Goal: Information Seeking & Learning: Understand process/instructions

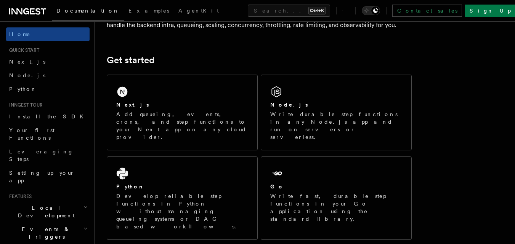
scroll to position [84, 0]
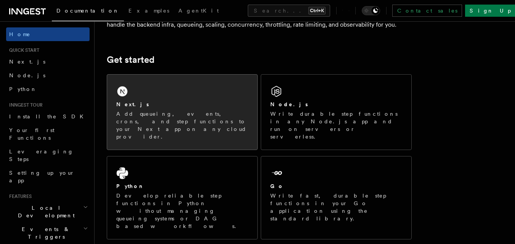
drag, startPoint x: 0, startPoint y: 0, endPoint x: 170, endPoint y: 107, distance: 200.5
click at [170, 107] on div "Next.js" at bounding box center [182, 105] width 132 height 8
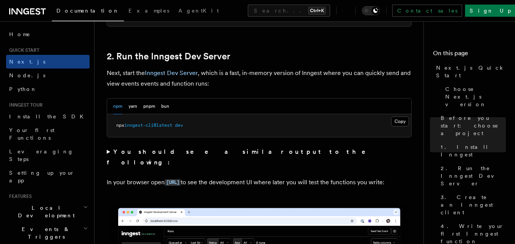
scroll to position [517, 0]
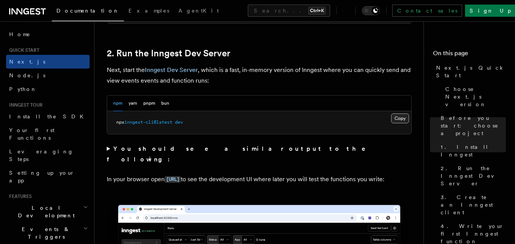
click at [404, 120] on button "Copy Copied" at bounding box center [400, 119] width 18 height 10
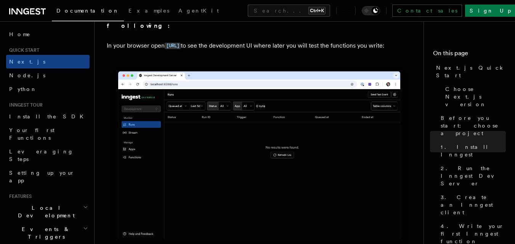
scroll to position [658, 0]
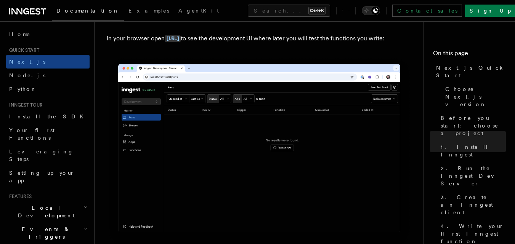
click at [240, 203] on img at bounding box center [259, 152] width 305 height 192
click at [318, 210] on img at bounding box center [259, 152] width 305 height 192
